Goal: Use online tool/utility: Utilize a website feature to perform a specific function

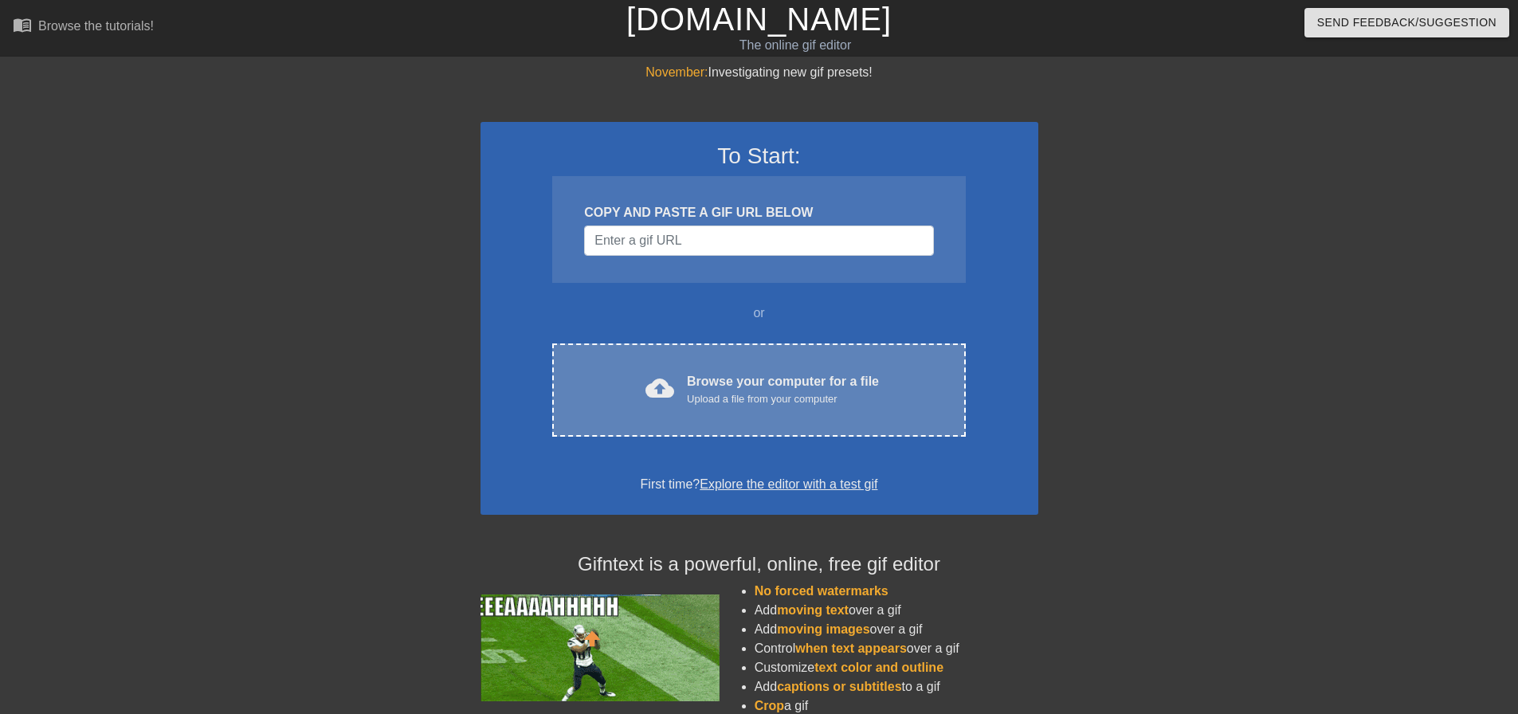
click at [736, 383] on div "Browse your computer for a file Upload a file from your computer" at bounding box center [783, 389] width 192 height 35
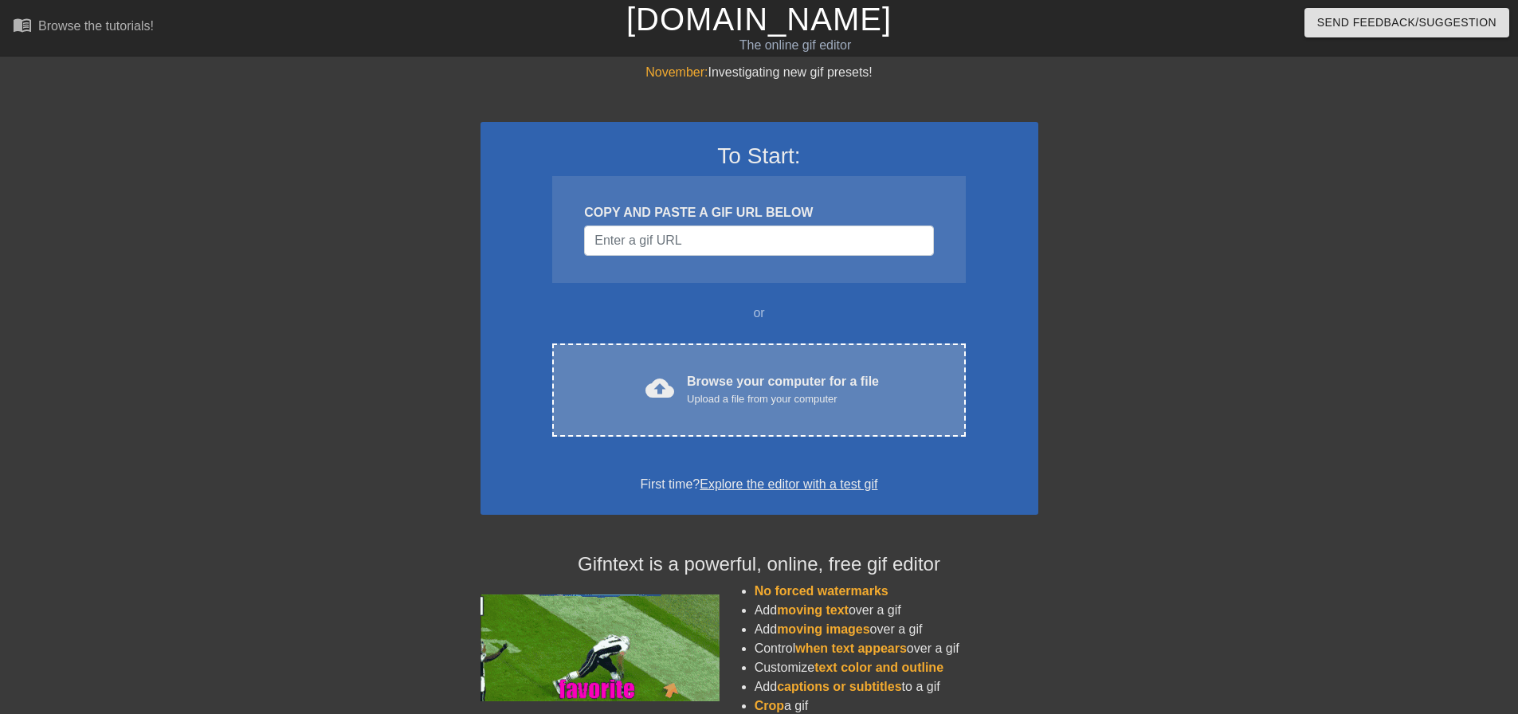
click at [734, 379] on div "Browse your computer for a file Upload a file from your computer" at bounding box center [783, 389] width 192 height 35
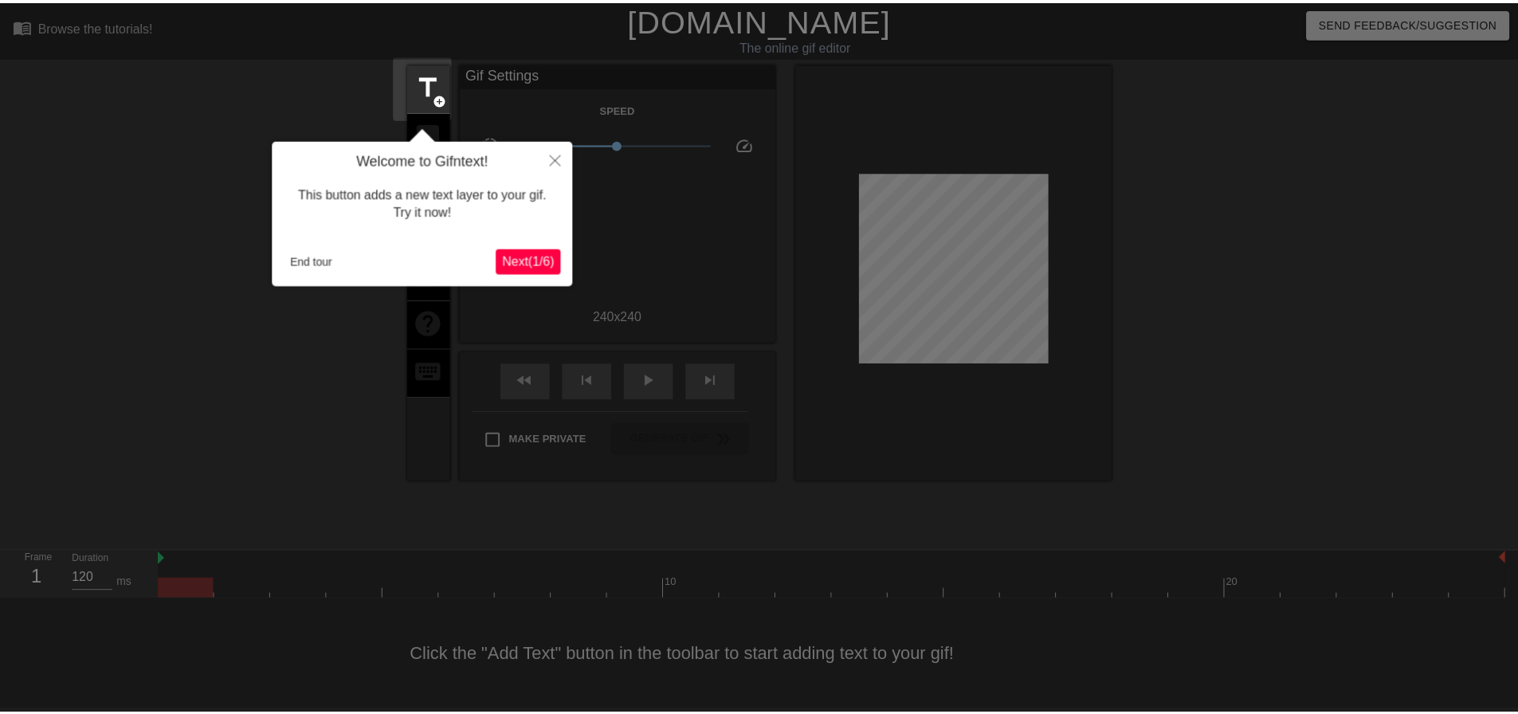
scroll to position [8, 0]
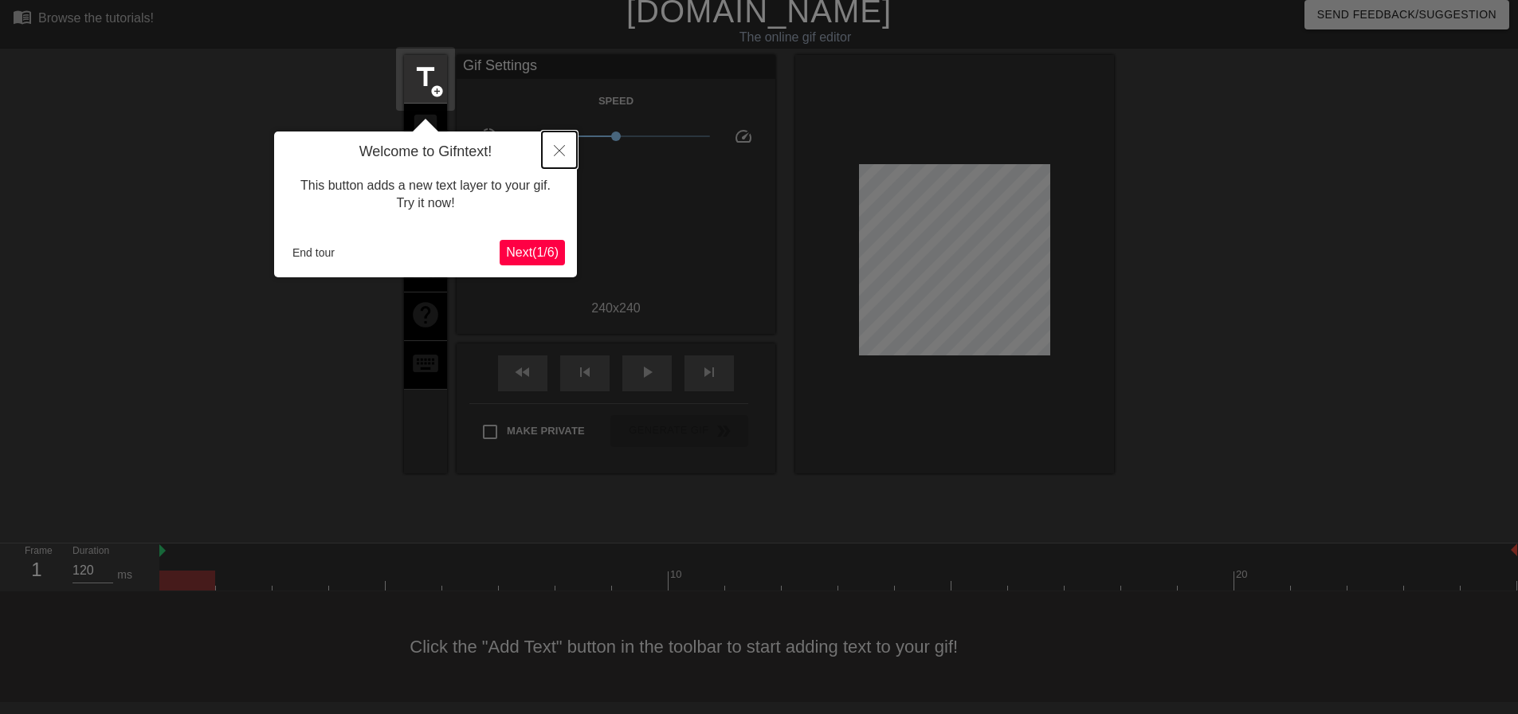
click at [554, 158] on button "Close" at bounding box center [559, 149] width 35 height 37
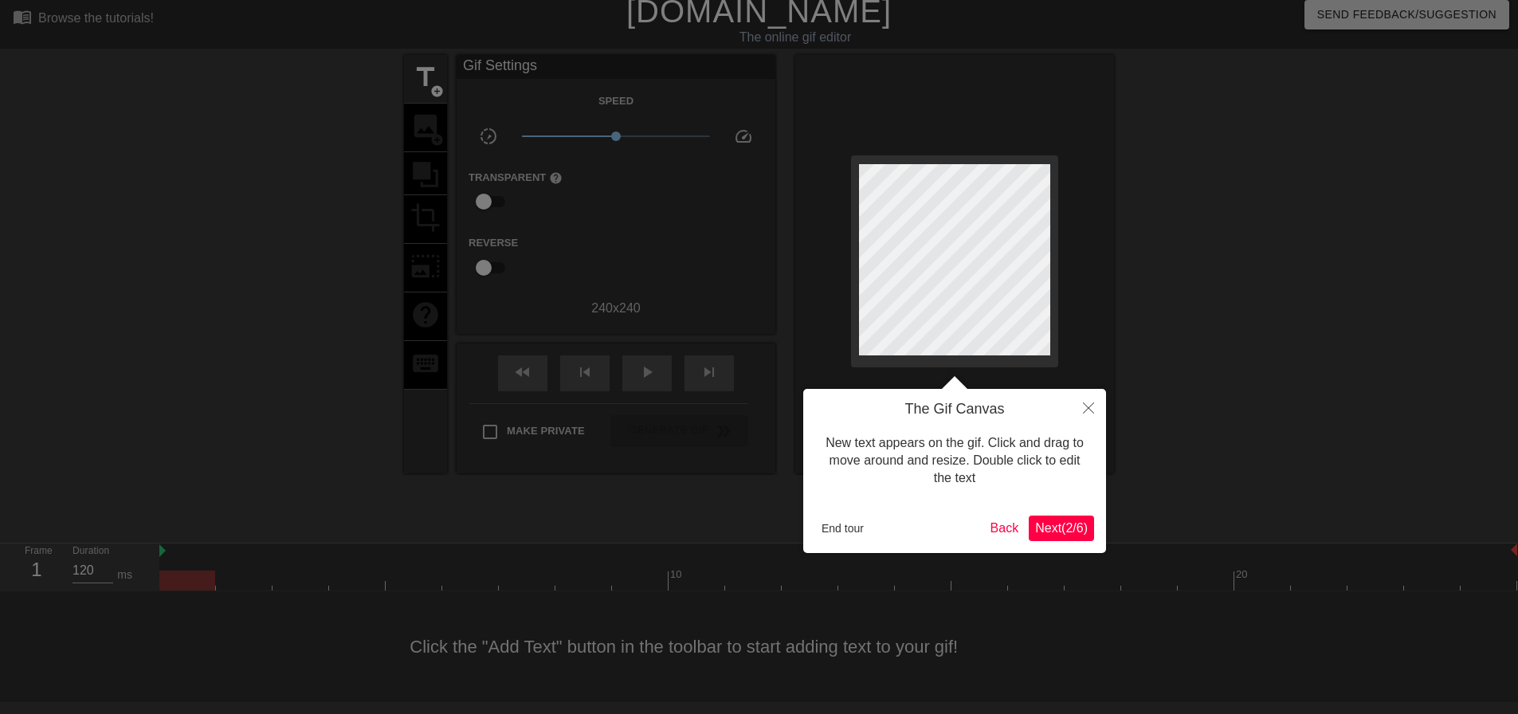
scroll to position [0, 0]
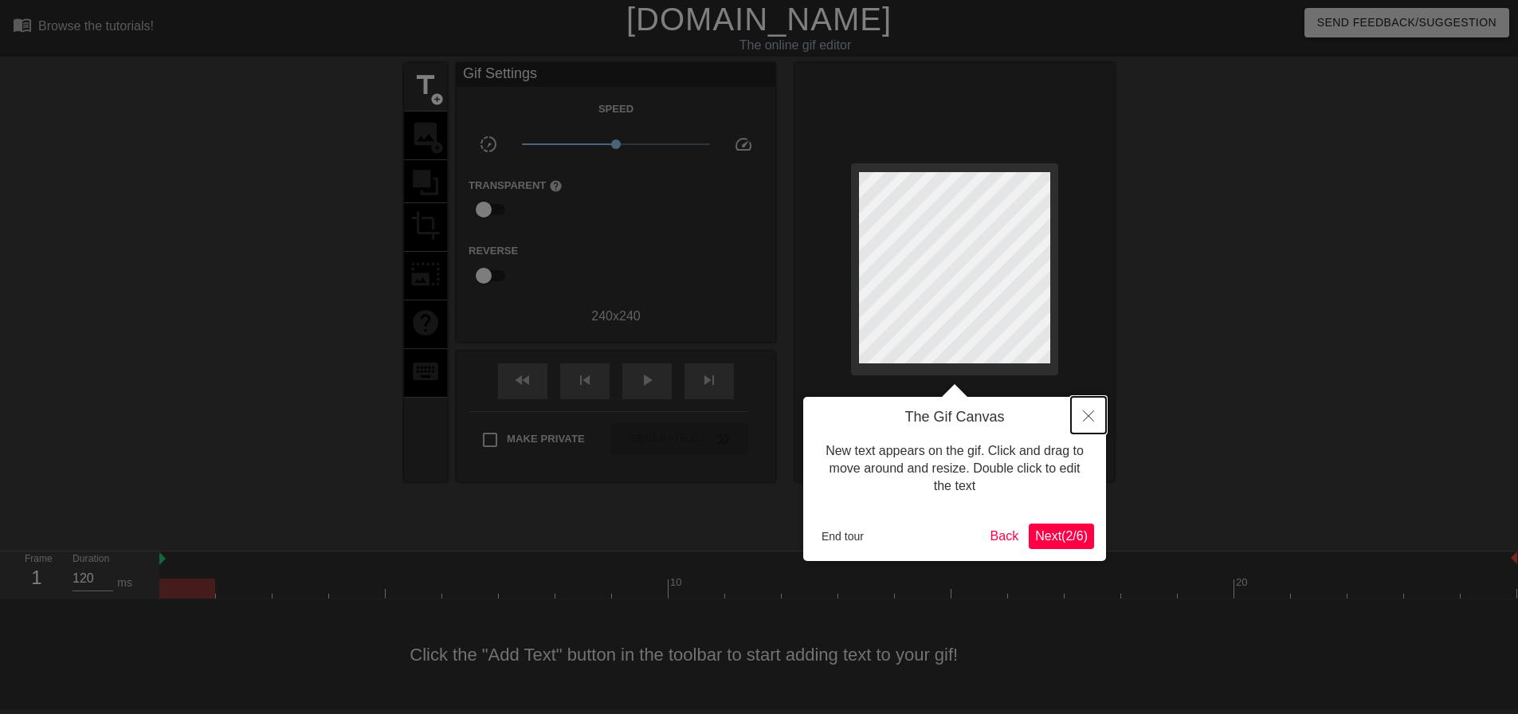
click at [1086, 417] on icon "Close" at bounding box center [1088, 415] width 11 height 11
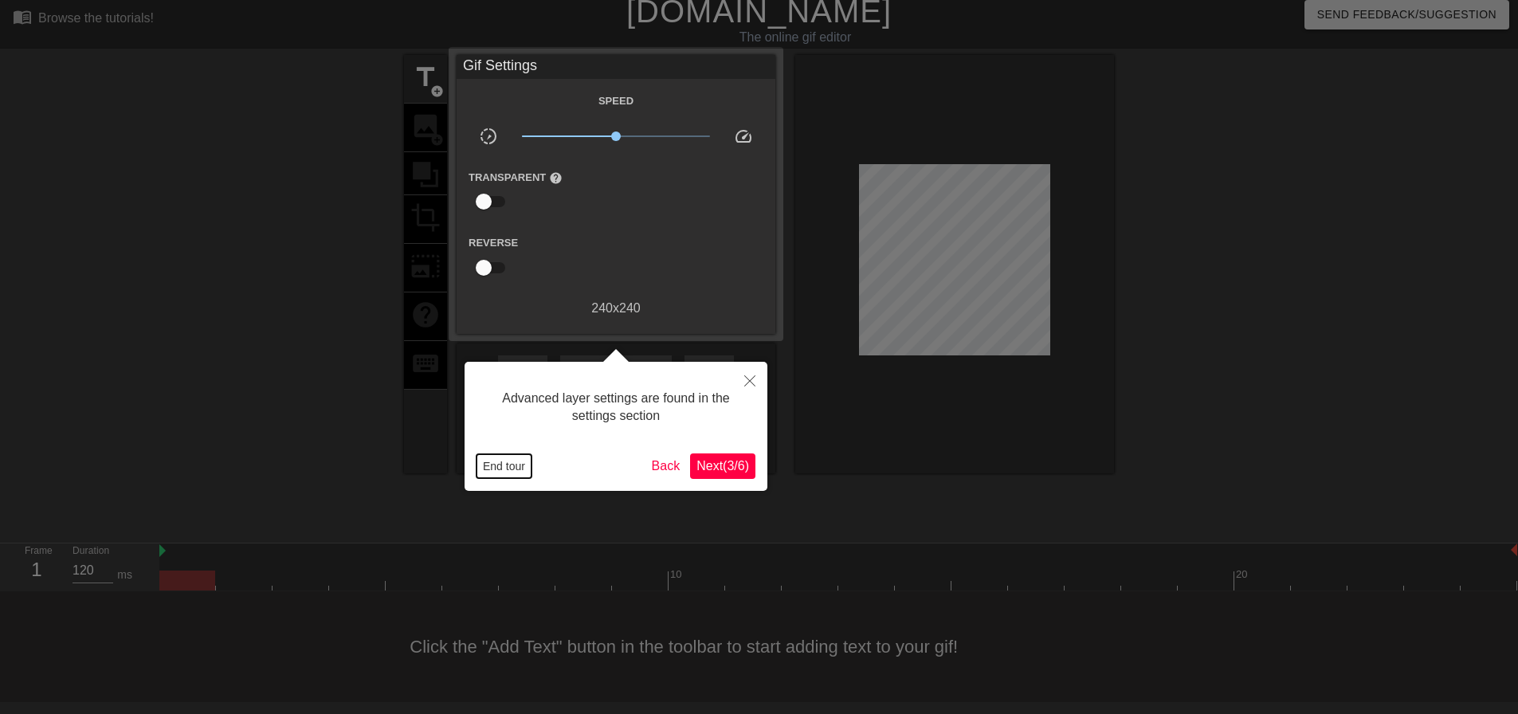
click at [488, 456] on button "End tour" at bounding box center [504, 466] width 55 height 24
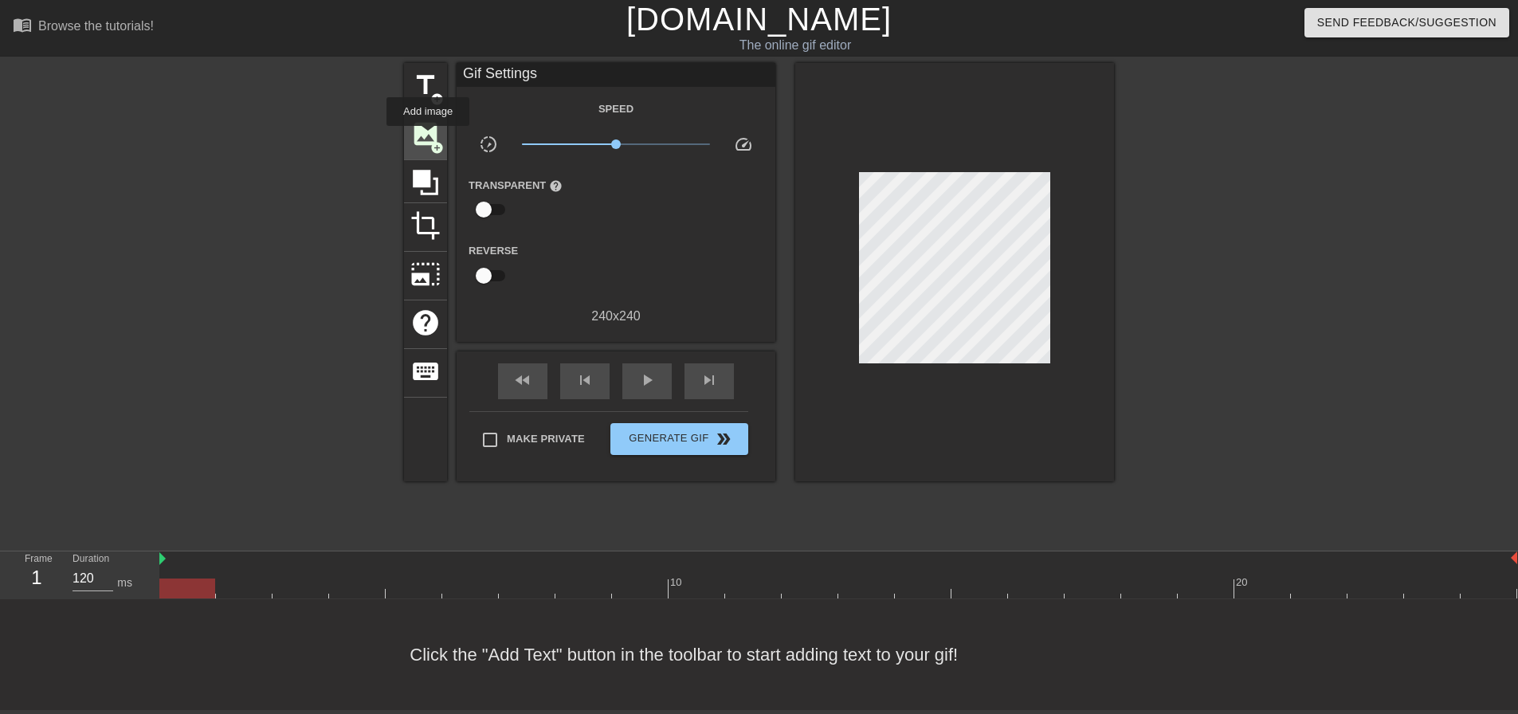
click at [428, 137] on span "image" at bounding box center [425, 134] width 30 height 30
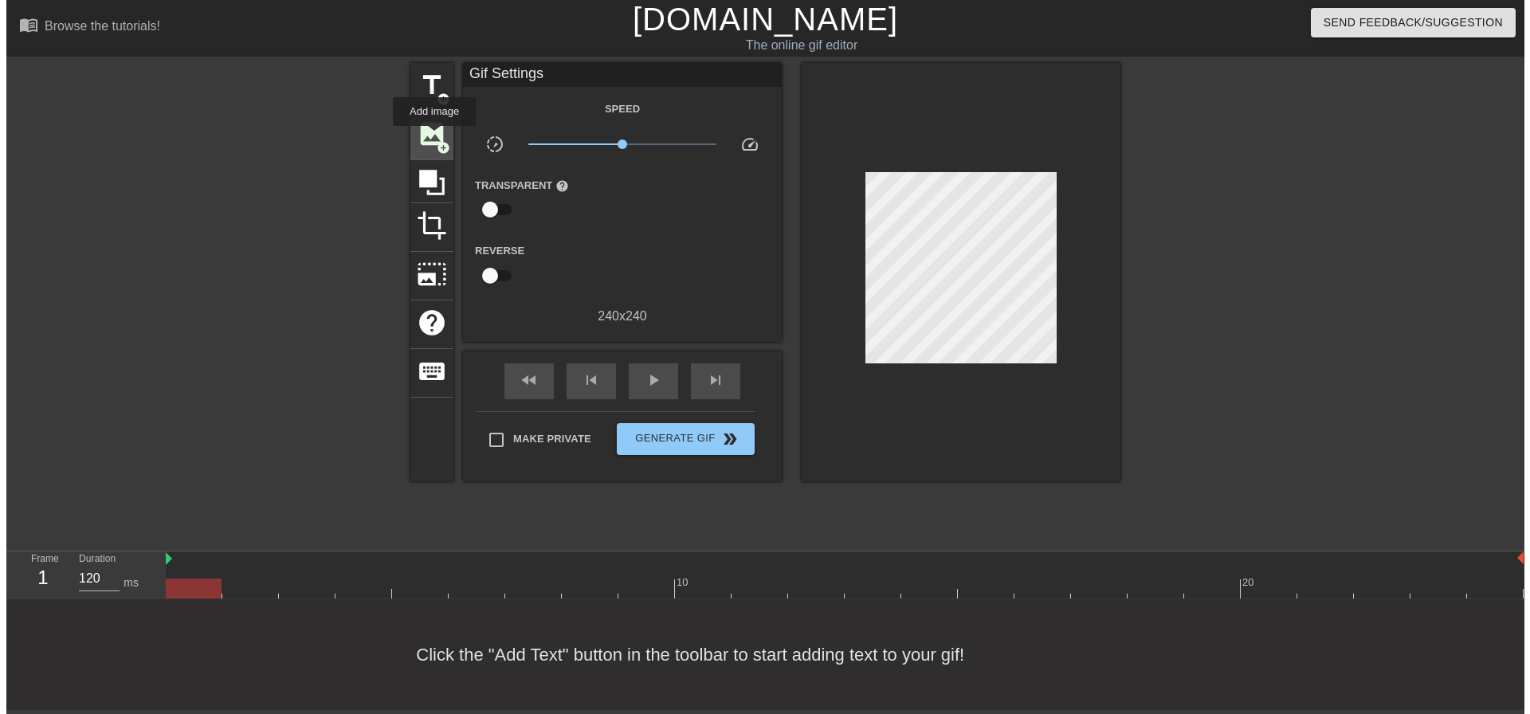
scroll to position [0, 0]
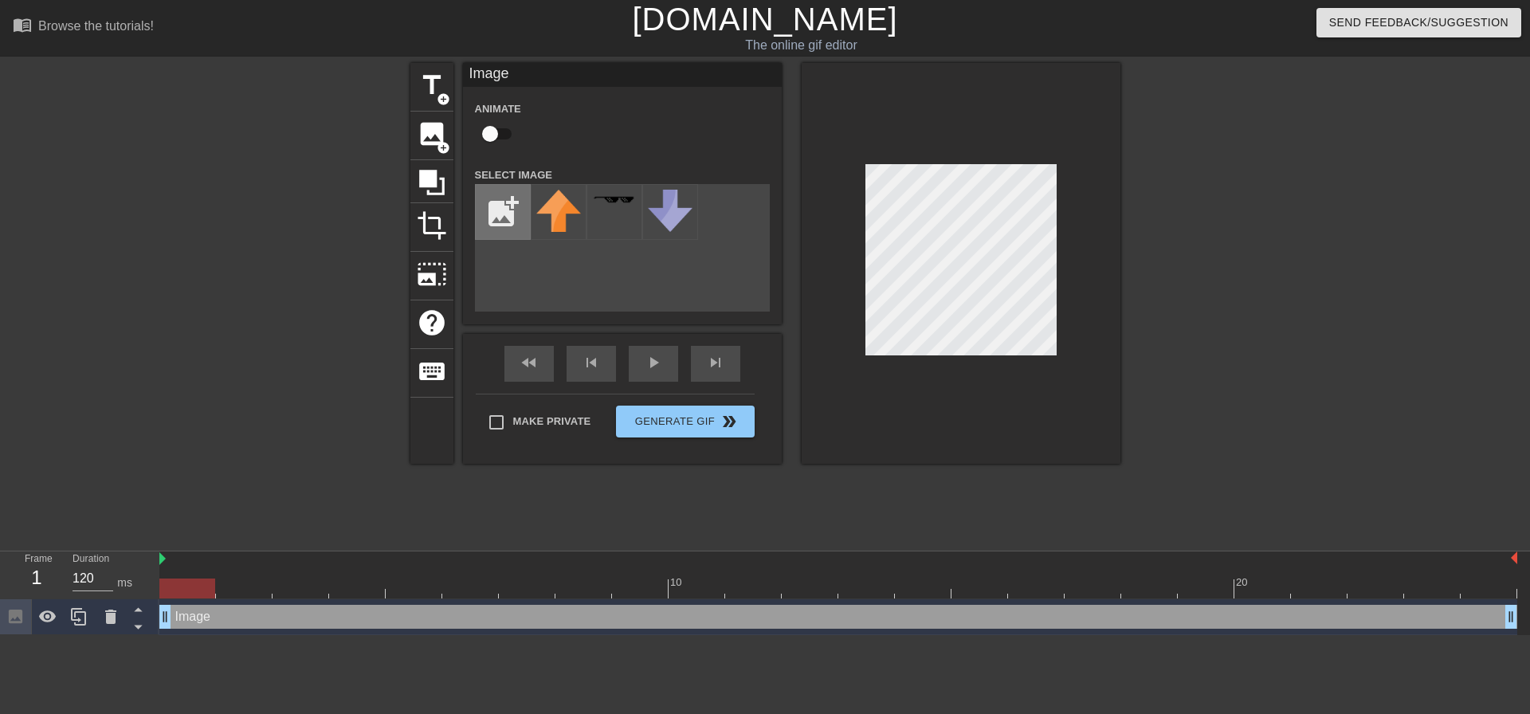
click at [500, 205] on input "file" at bounding box center [503, 212] width 54 height 54
type input "C:\fakepath\stitchbg.jpg"
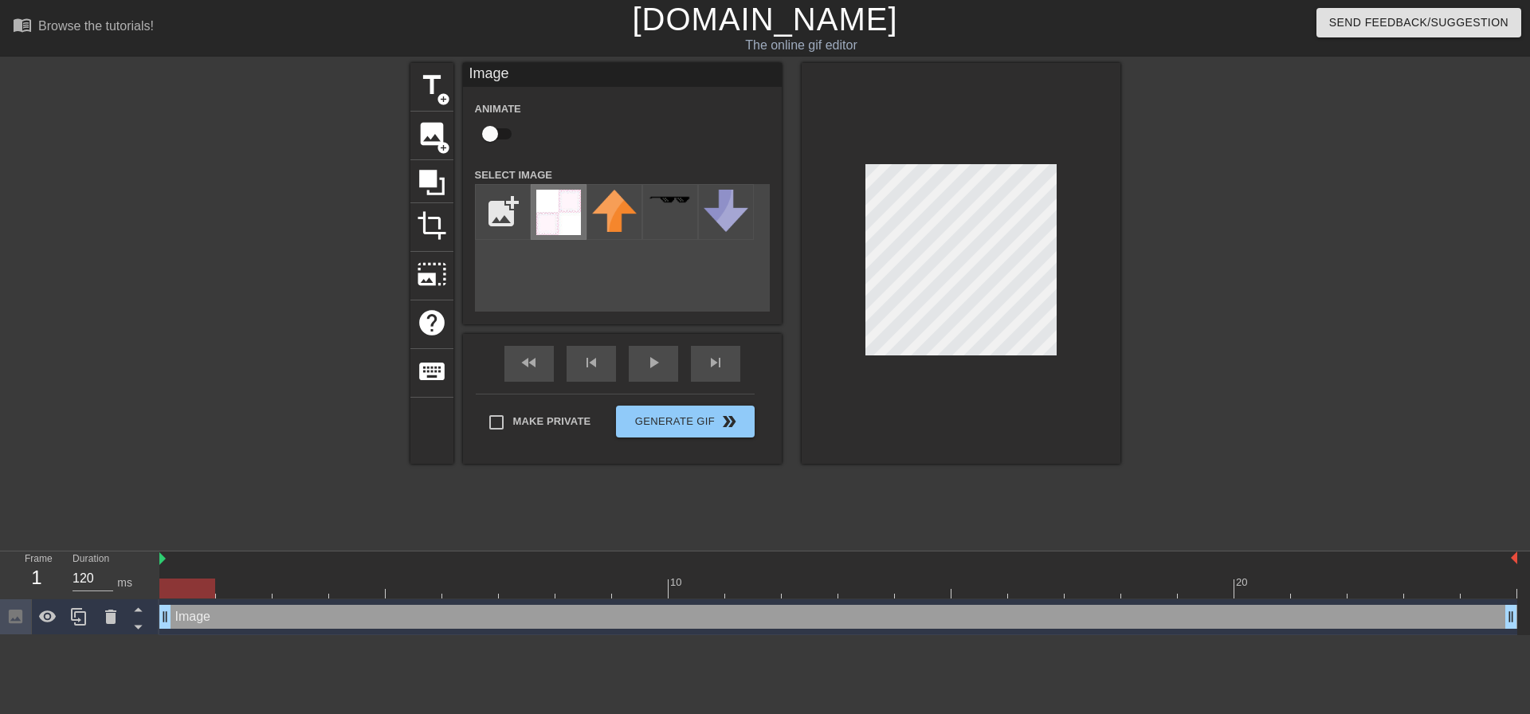
click at [555, 214] on img at bounding box center [558, 212] width 45 height 45
click at [1058, 322] on div at bounding box center [961, 263] width 319 height 401
click at [494, 126] on input "checkbox" at bounding box center [490, 134] width 91 height 30
checkbox input "true"
click at [434, 175] on icon at bounding box center [432, 183] width 26 height 26
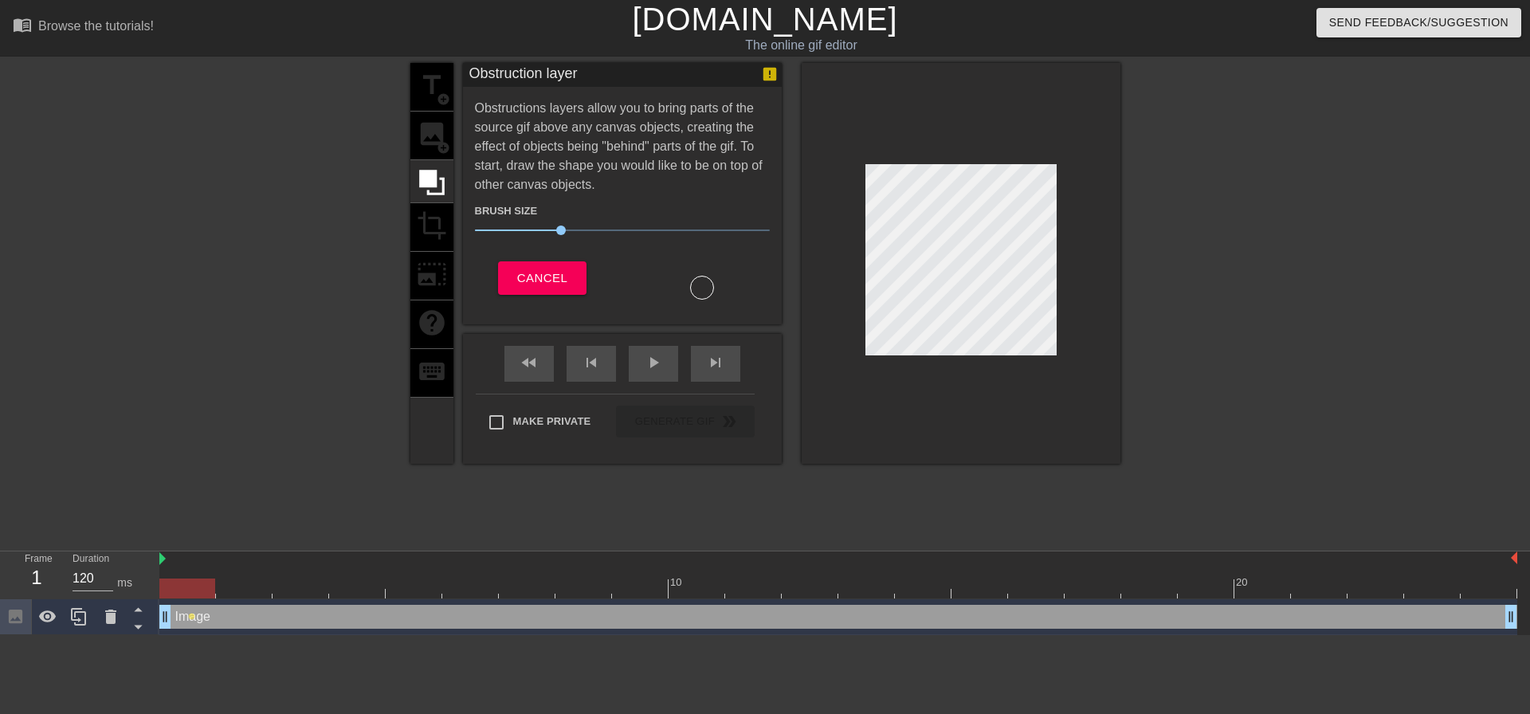
click at [441, 139] on div "title add_circle image add_circle crop photo_size_select_large help keyboard" at bounding box center [431, 263] width 43 height 401
click at [566, 273] on span "Cancel" at bounding box center [542, 278] width 50 height 21
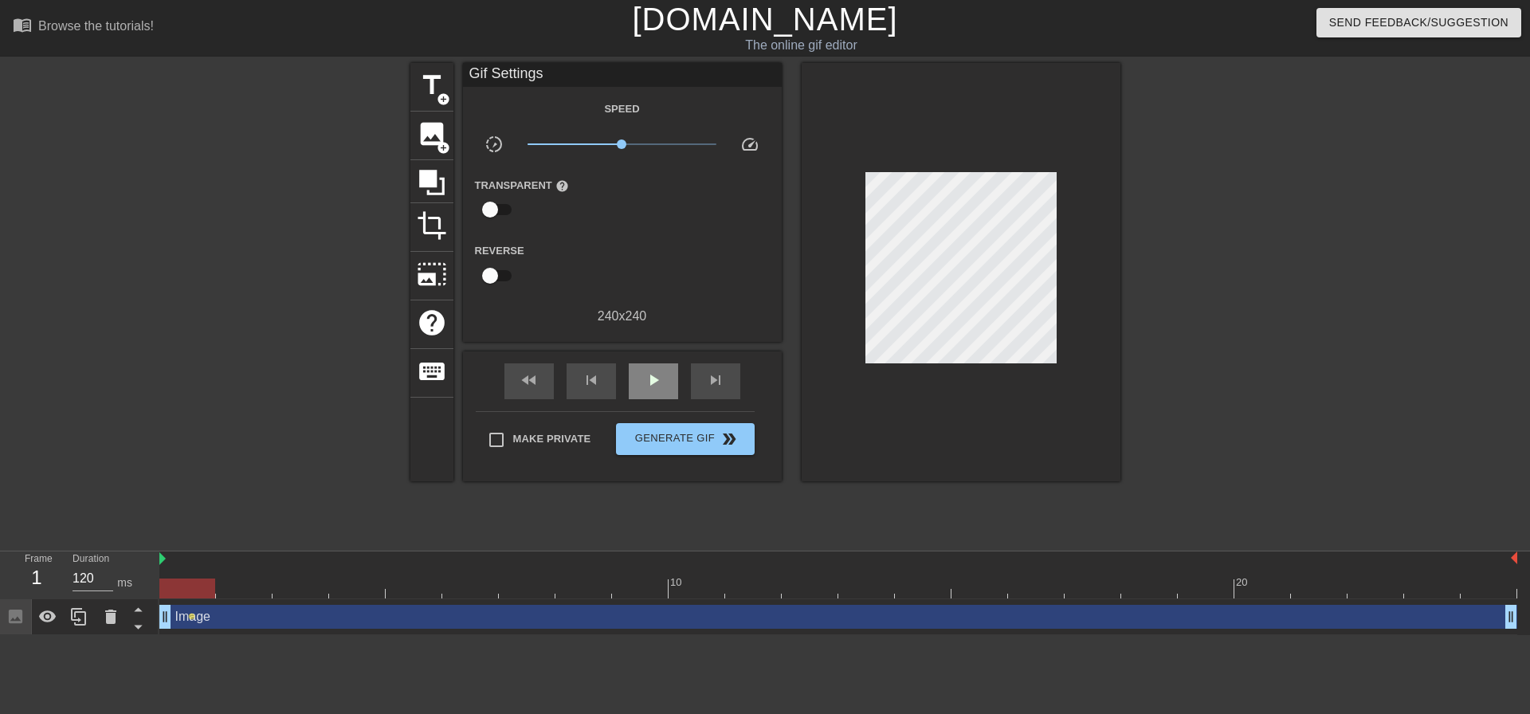
click at [673, 351] on div "fast_rewind skip_previous play_arrow skip_next" at bounding box center [623, 381] width 260 height 60
